Goal: Information Seeking & Learning: Learn about a topic

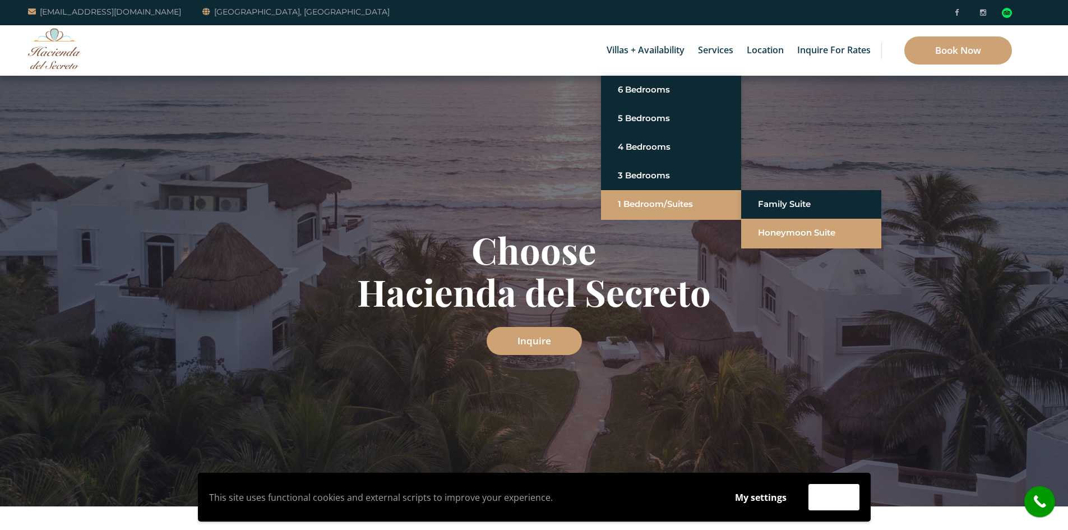
click at [773, 236] on link "Honeymoon Suite" at bounding box center [811, 233] width 107 height 20
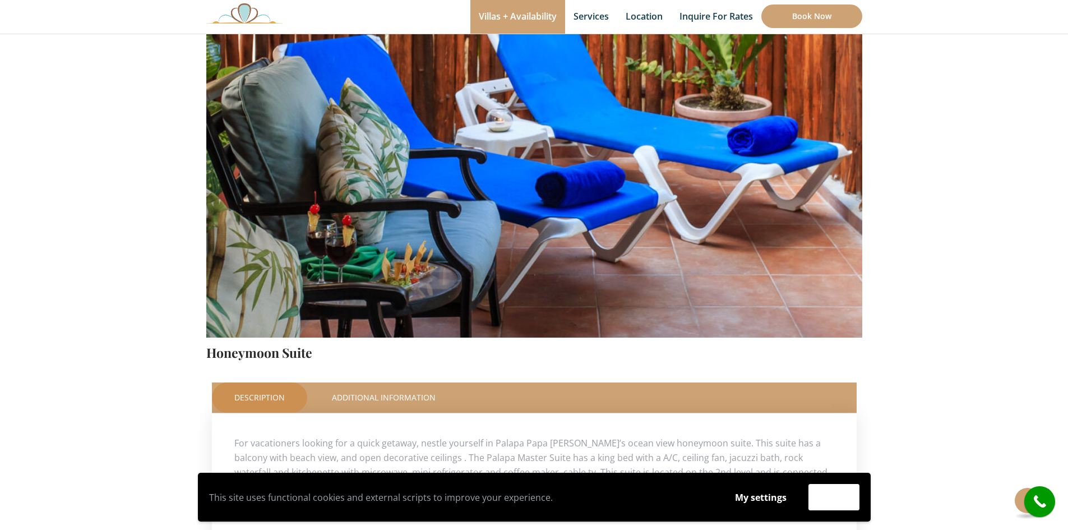
scroll to position [168, 0]
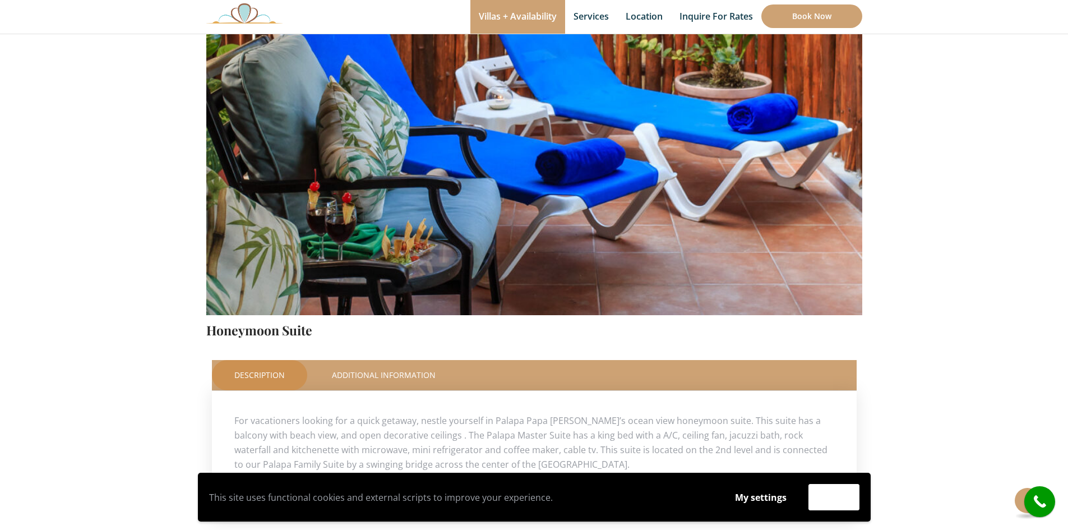
click at [405, 173] on img at bounding box center [534, 99] width 656 height 437
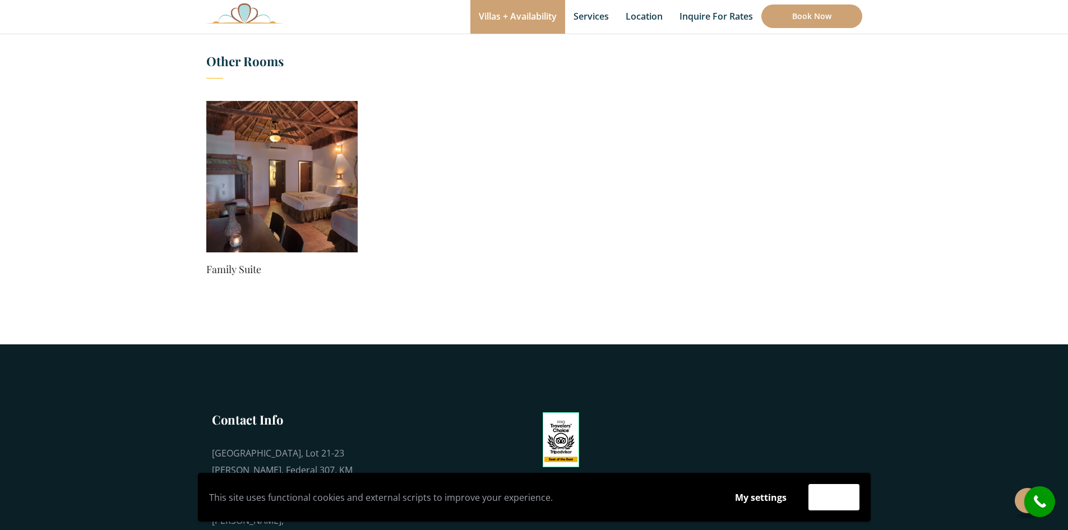
scroll to position [673, 0]
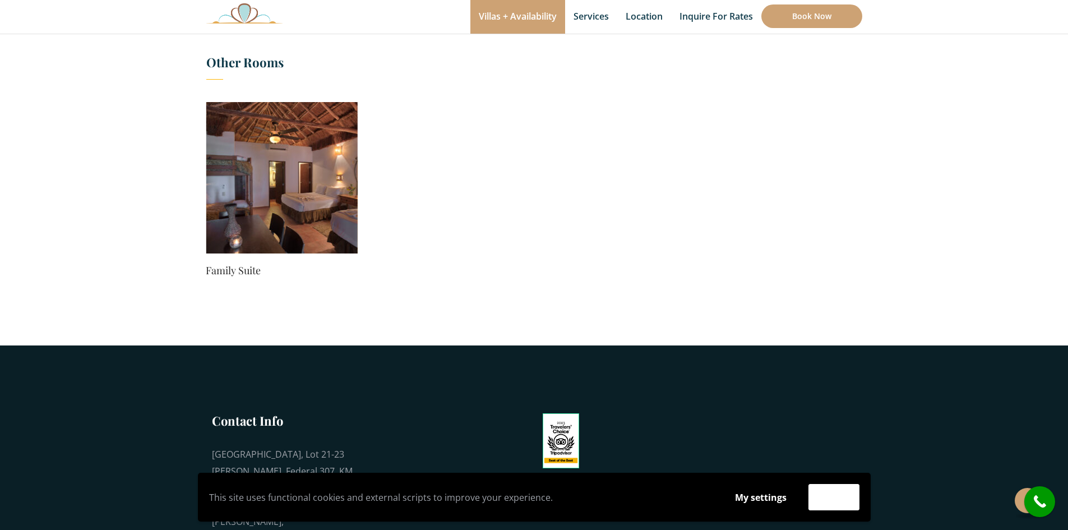
click at [269, 182] on img at bounding box center [281, 177] width 151 height 151
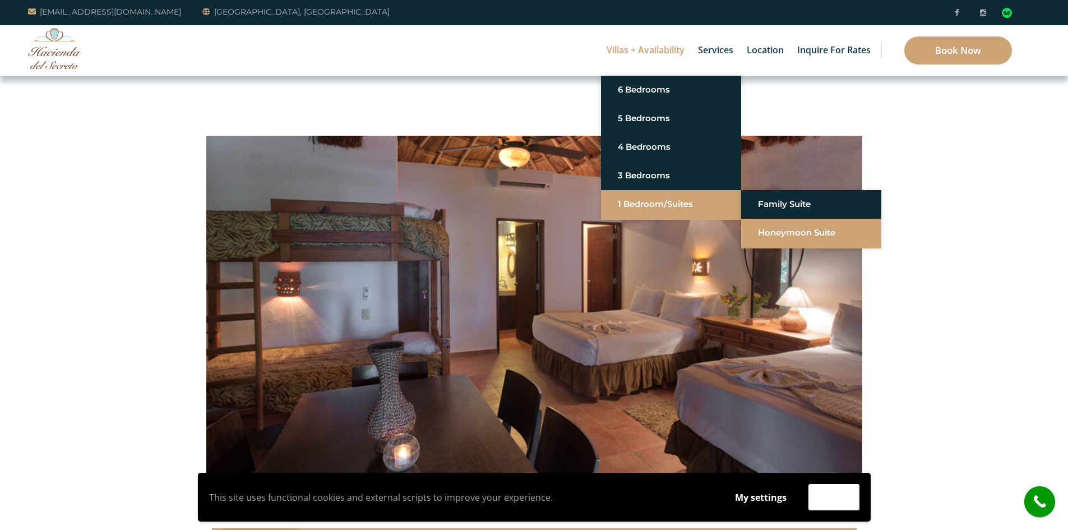
click at [787, 232] on link "Honeymoon Suite" at bounding box center [811, 233] width 107 height 20
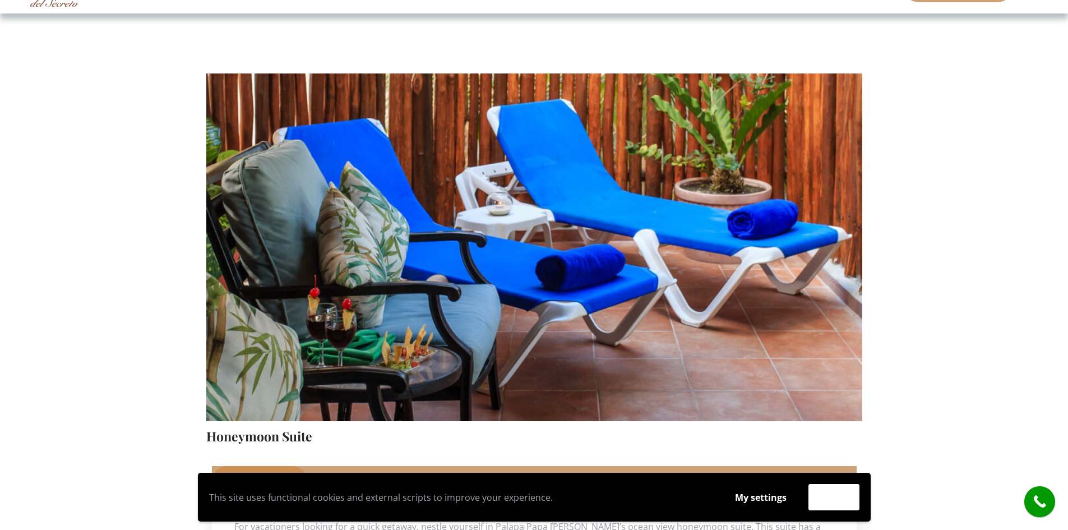
scroll to position [280, 0]
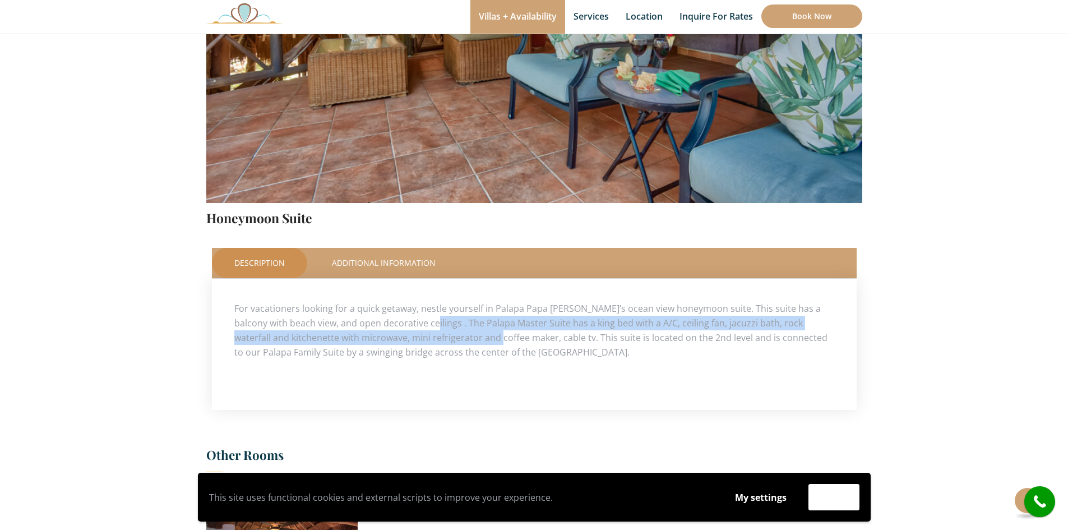
drag, startPoint x: 411, startPoint y: 321, endPoint x: 487, endPoint y: 339, distance: 78.2
click at [487, 339] on p "For vacationers looking for a quick getaway, nestle yourself in Palapa Papa Jac…" at bounding box center [534, 330] width 600 height 58
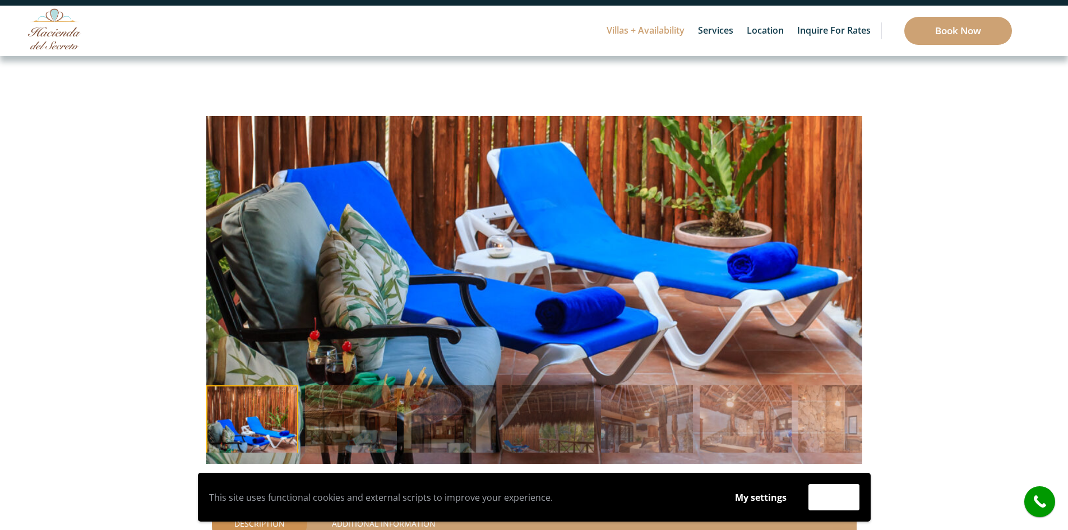
scroll to position [0, 0]
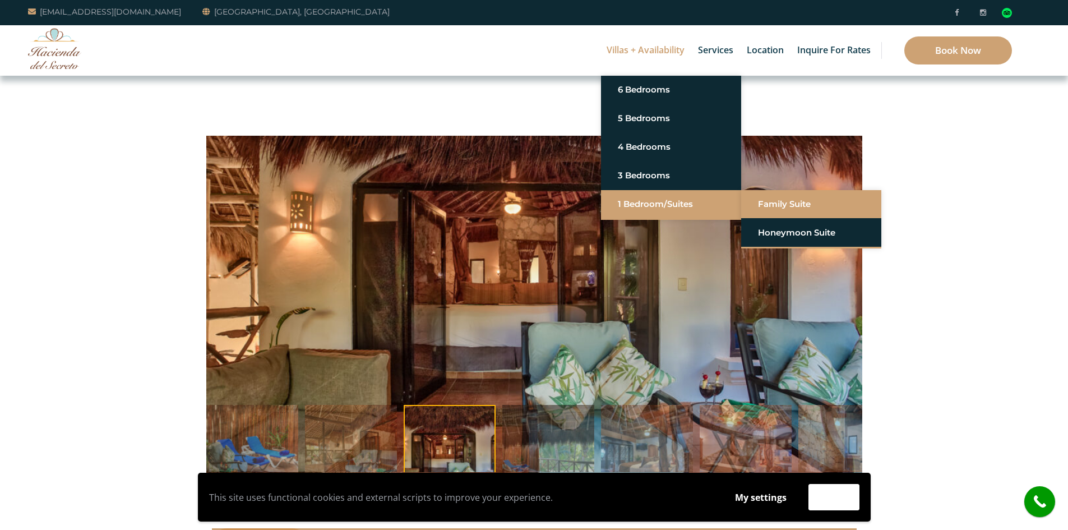
click at [782, 206] on link "Family Suite" at bounding box center [811, 204] width 107 height 20
